Goal: Information Seeking & Learning: Learn about a topic

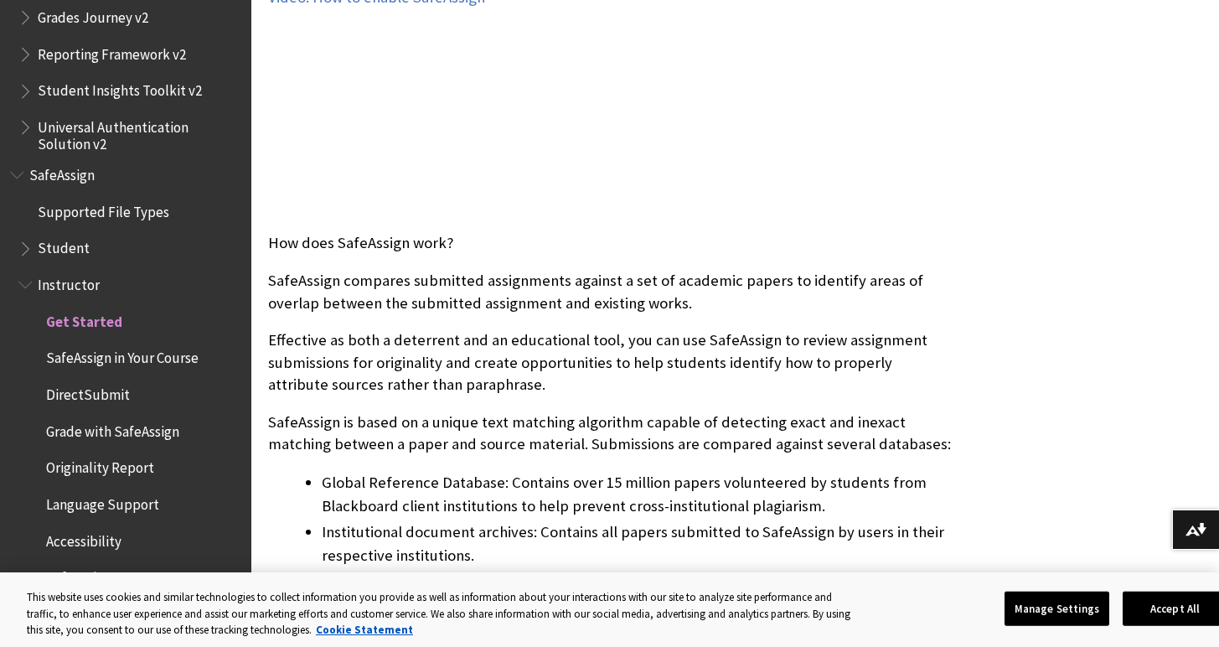
scroll to position [495, 0]
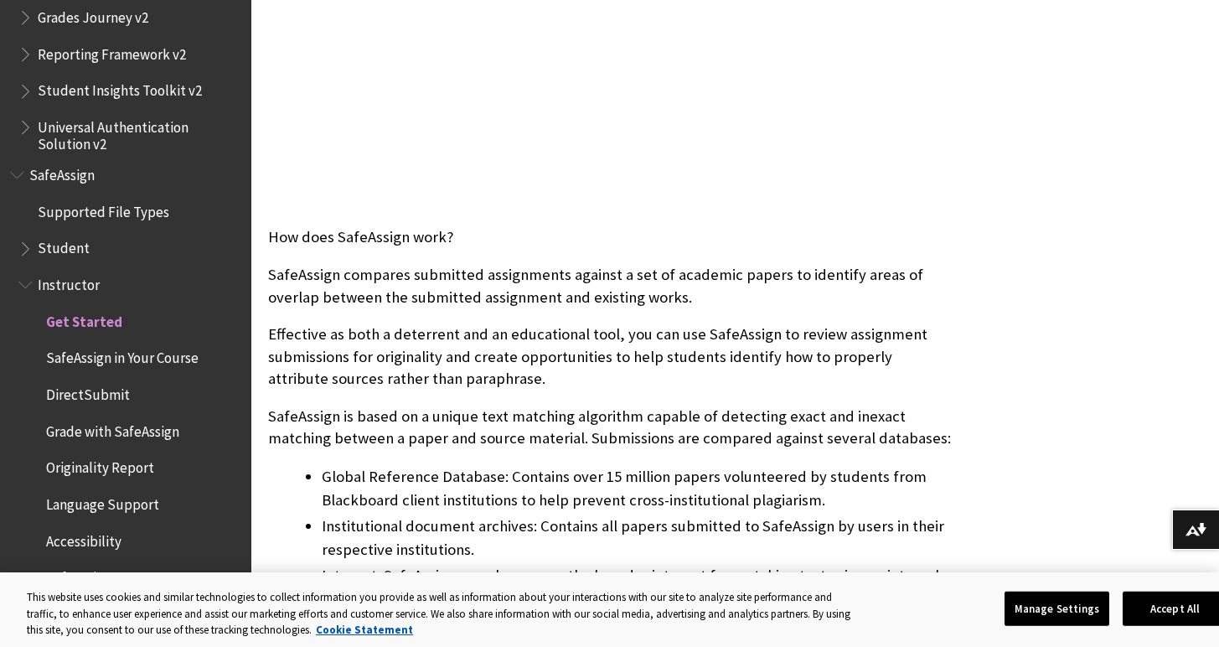
click at [104, 396] on span "DirectSubmit" at bounding box center [88, 391] width 84 height 23
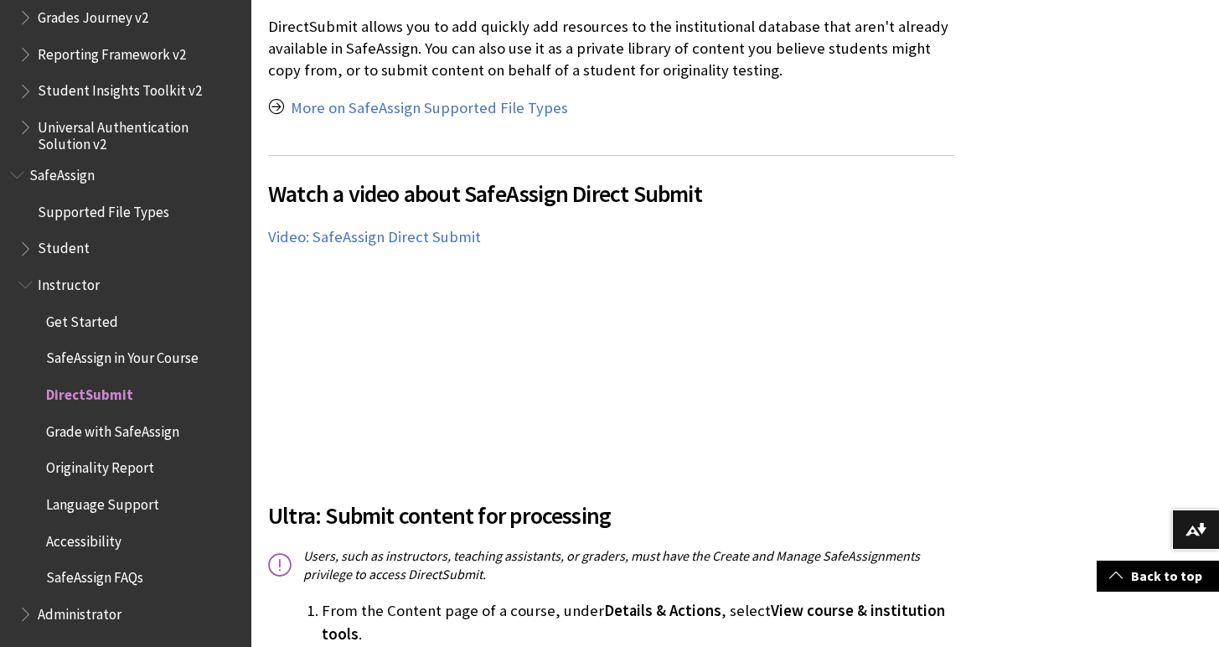
scroll to position [388, 0]
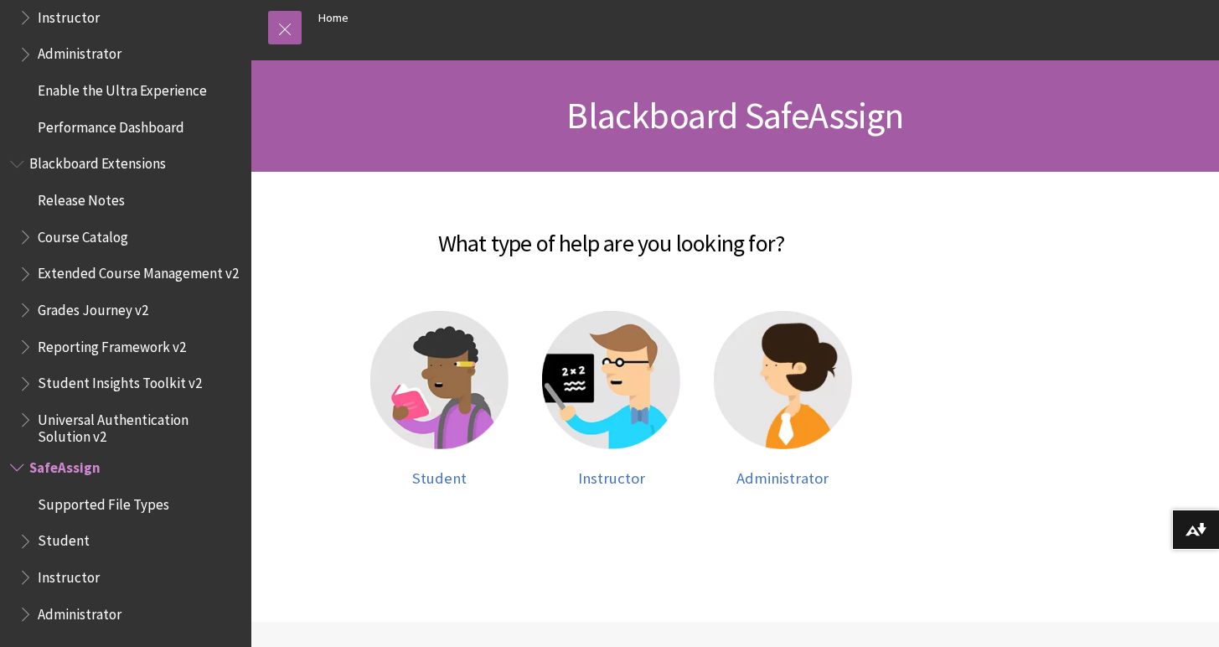
scroll to position [223, 0]
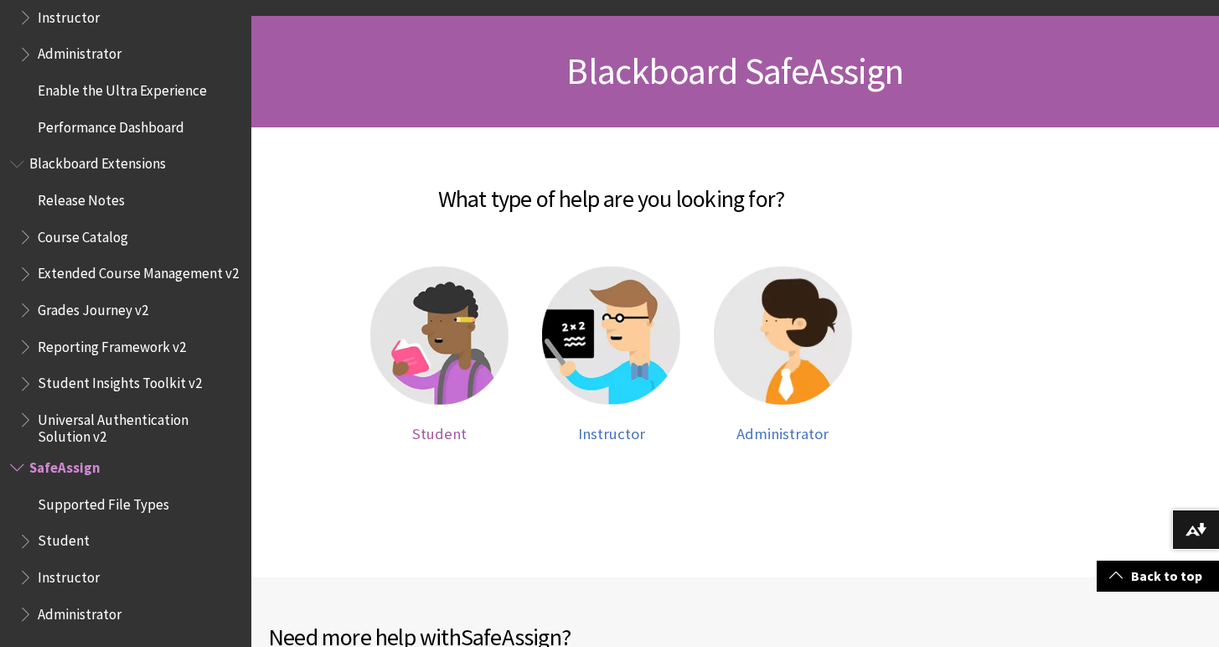
click at [484, 339] on img at bounding box center [439, 335] width 138 height 138
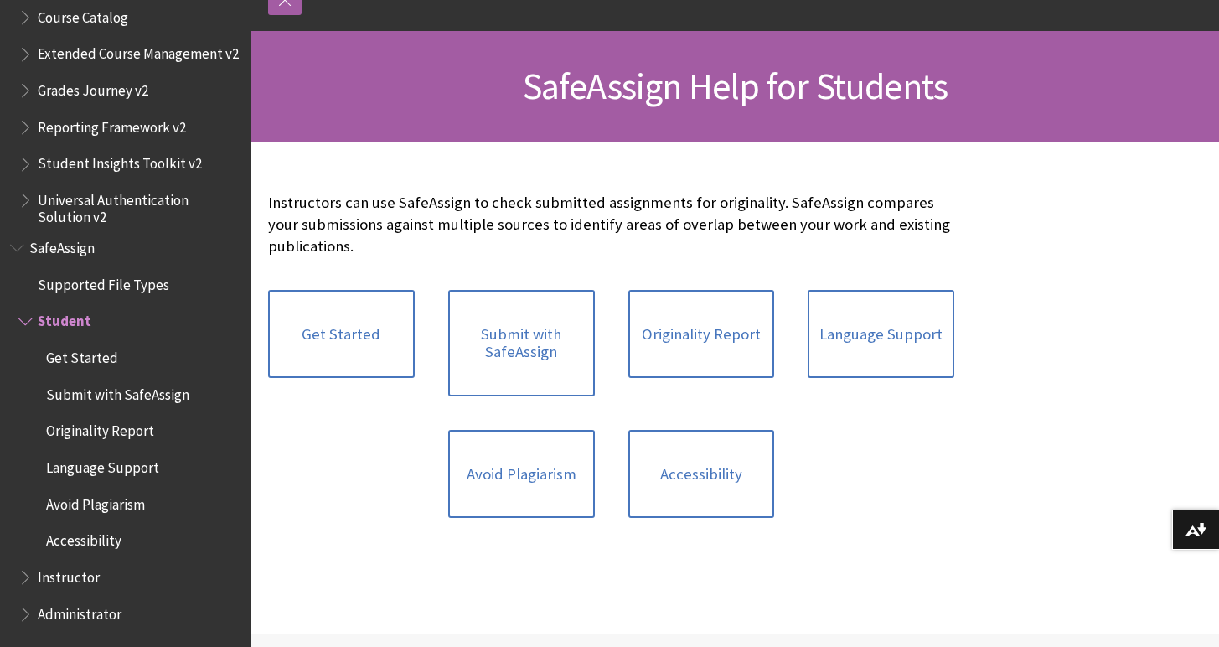
scroll to position [209, 0]
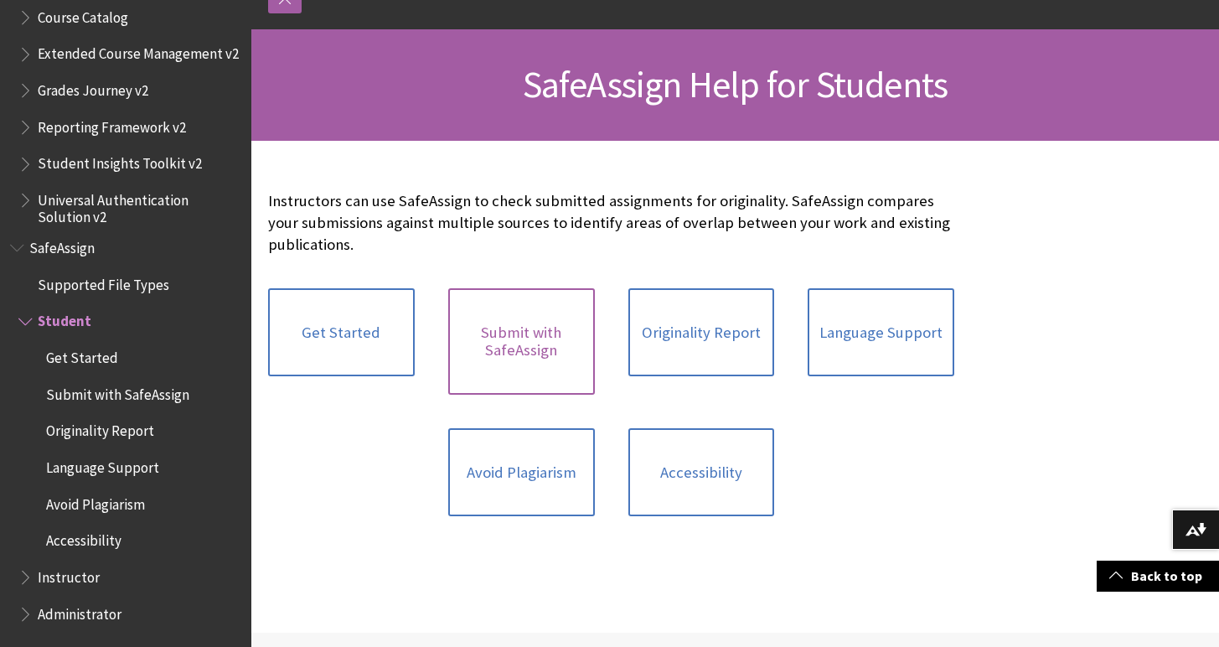
click at [554, 354] on link "Submit with SafeAssign" at bounding box center [521, 341] width 147 height 106
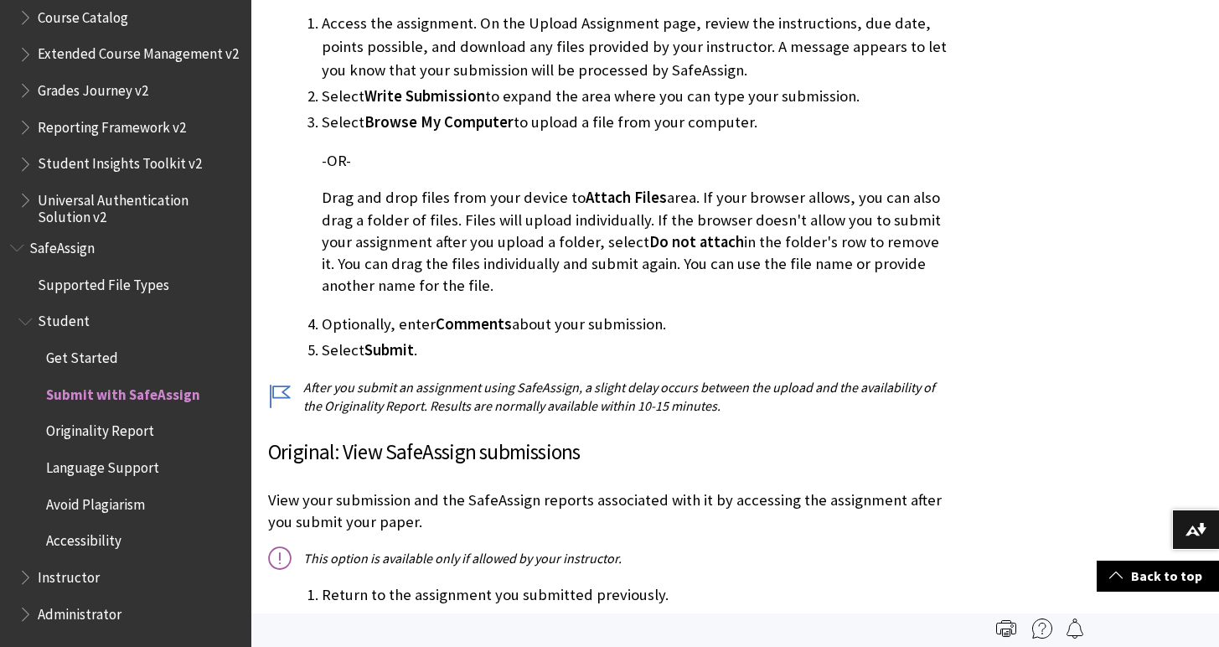
scroll to position [533, 0]
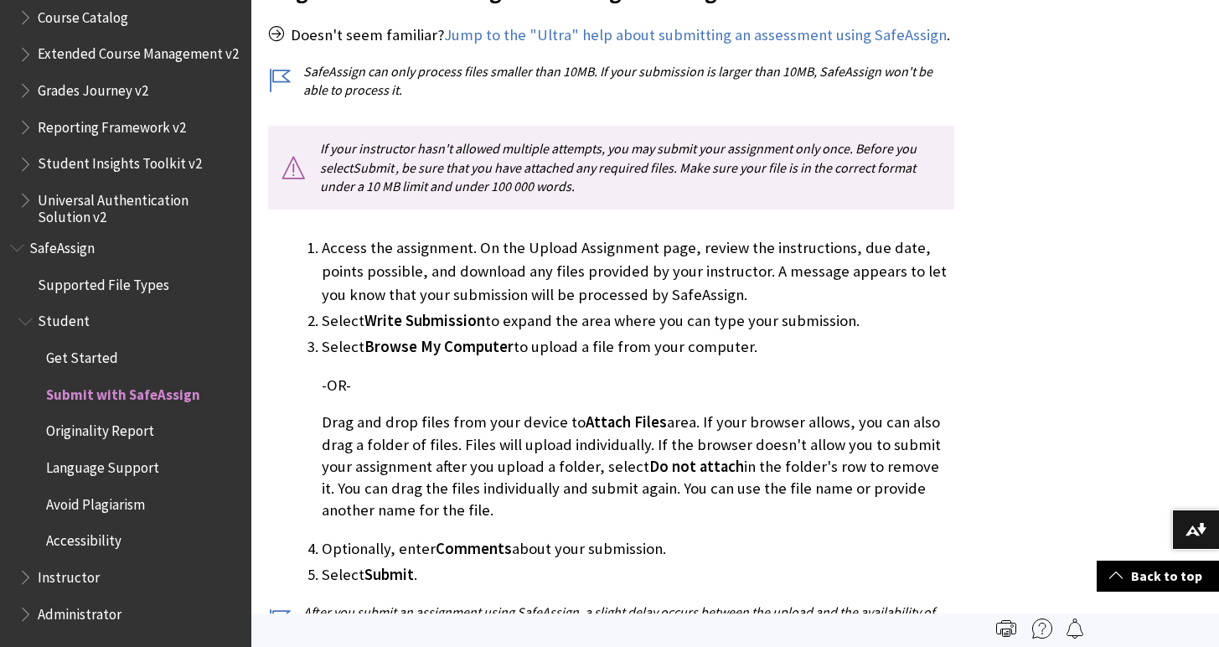
click at [116, 500] on span "Avoid Plagiarism" at bounding box center [95, 501] width 99 height 23
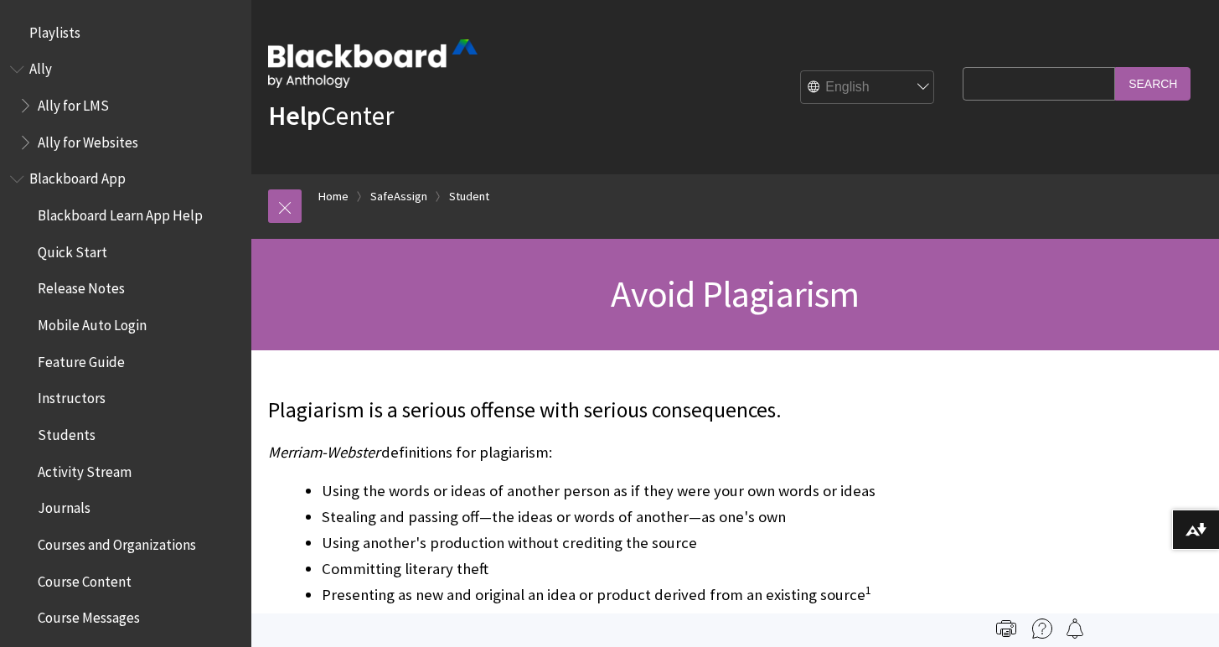
scroll to position [1903, 0]
